Goal: Check status

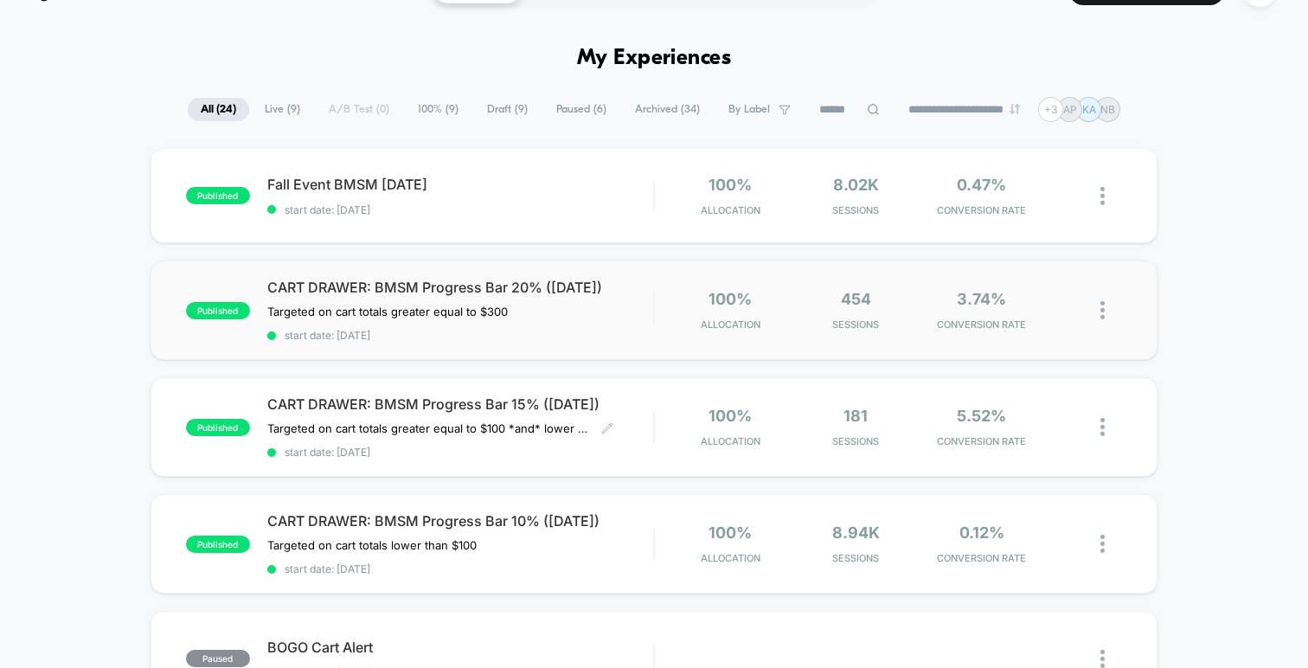
scroll to position [4, 0]
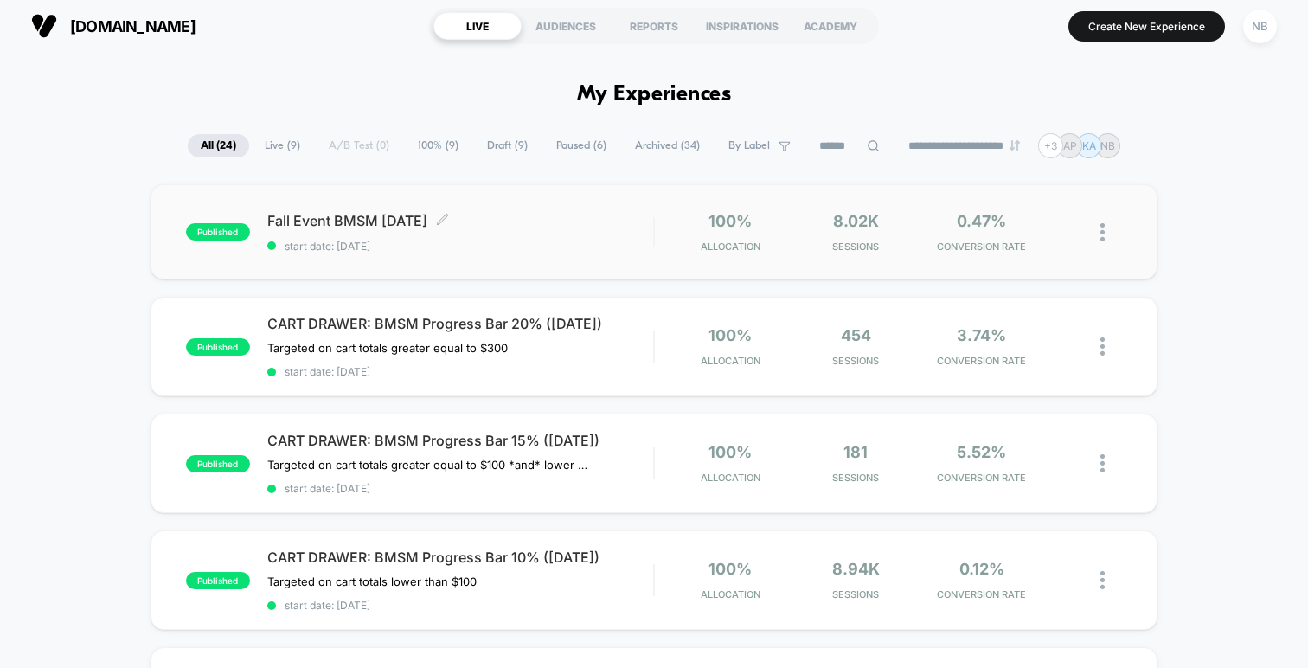
click at [548, 247] on span "start date: [DATE]" at bounding box center [460, 246] width 386 height 13
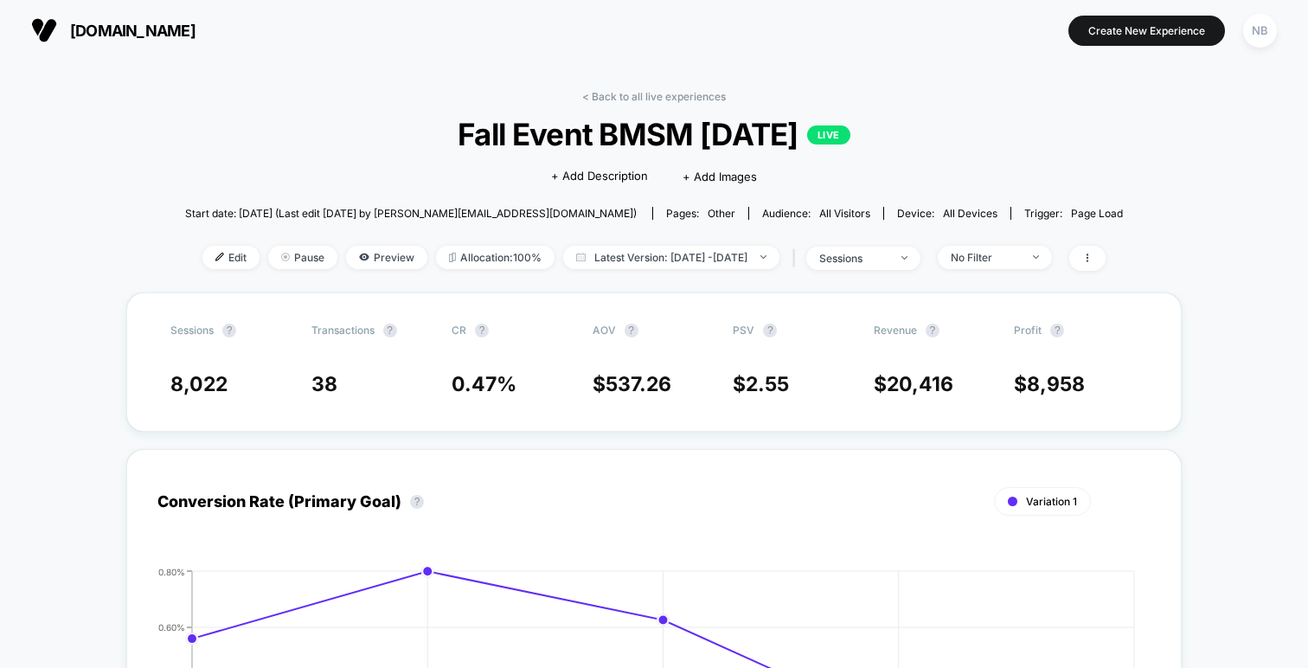
click at [47, 23] on img at bounding box center [44, 30] width 26 height 26
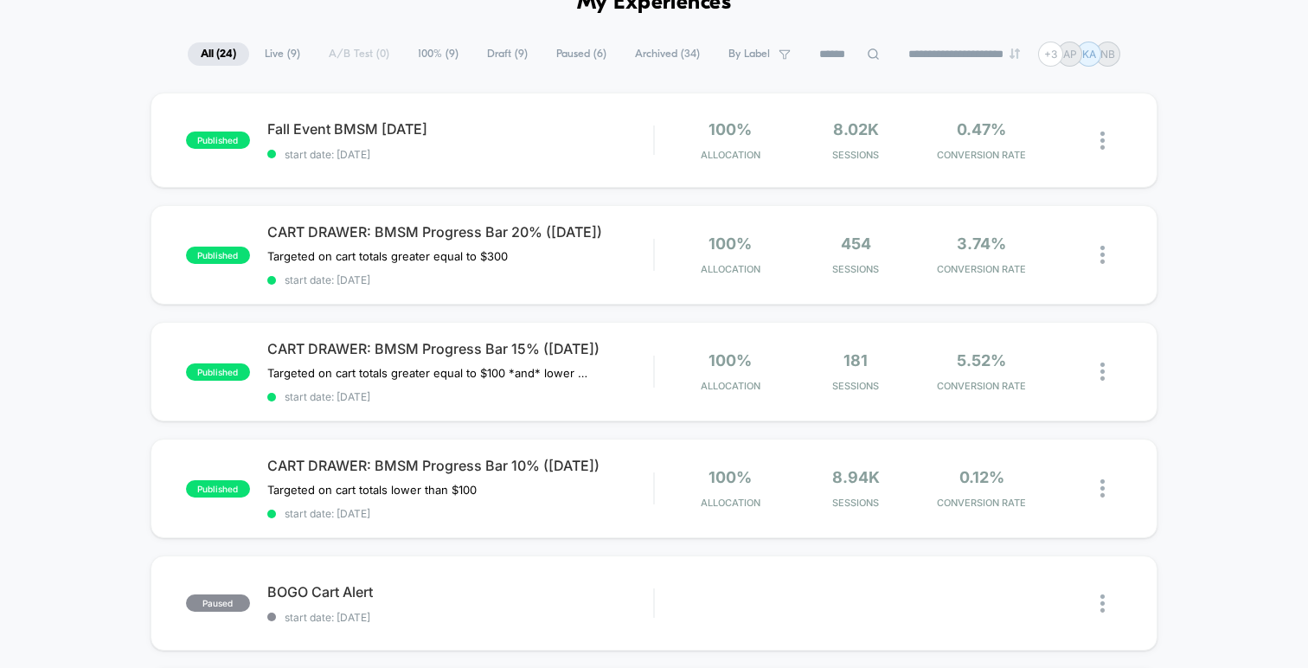
scroll to position [36, 0]
